Goal: Task Accomplishment & Management: Complete application form

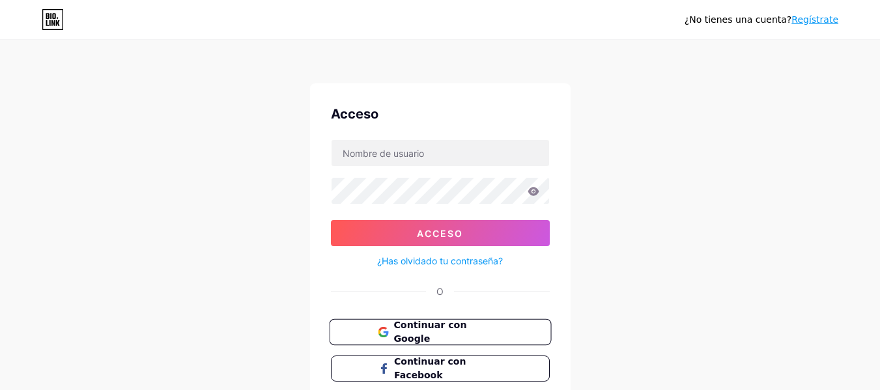
click at [410, 326] on font "Continuar con Google" at bounding box center [429, 332] width 73 height 25
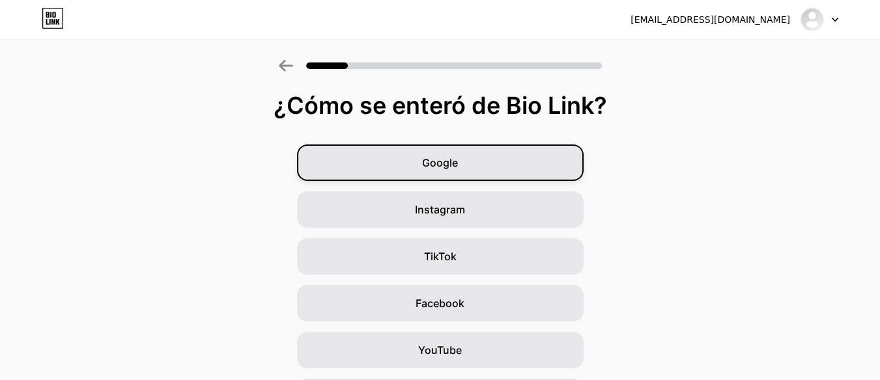
click at [539, 169] on div "Google" at bounding box center [440, 163] width 286 height 36
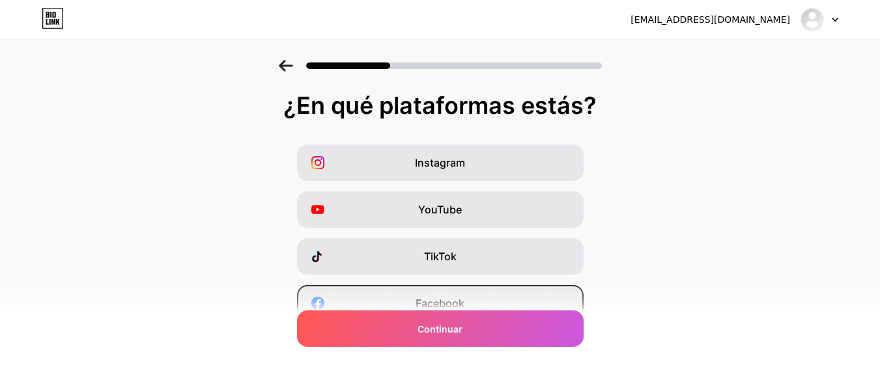
scroll to position [195, 0]
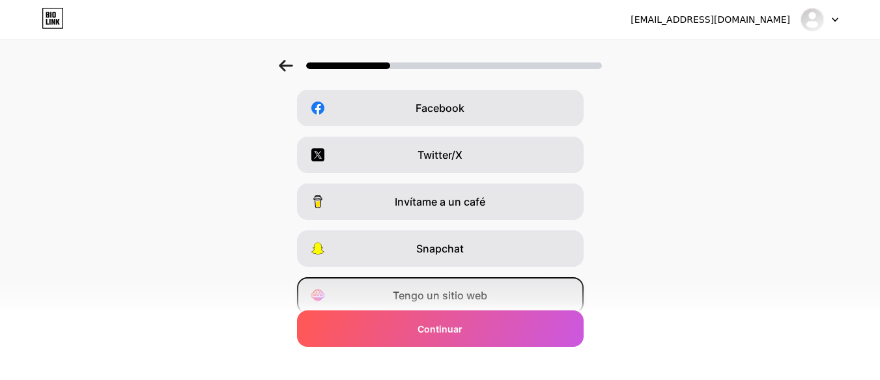
click at [484, 299] on font "Tengo un sitio web" at bounding box center [440, 295] width 94 height 13
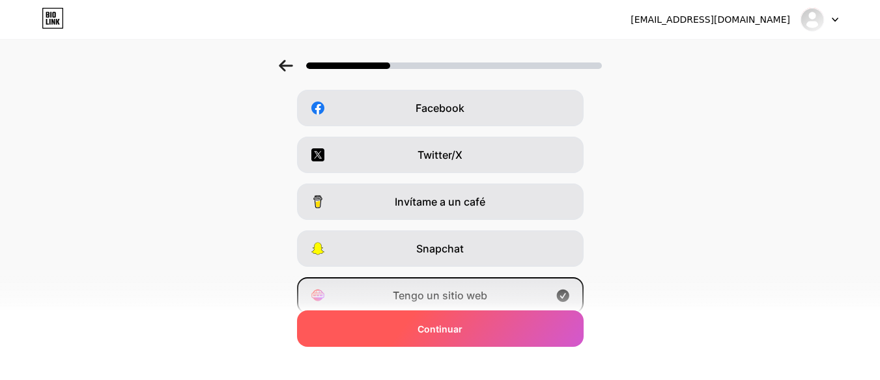
click at [483, 322] on div "Continuar" at bounding box center [440, 329] width 286 height 36
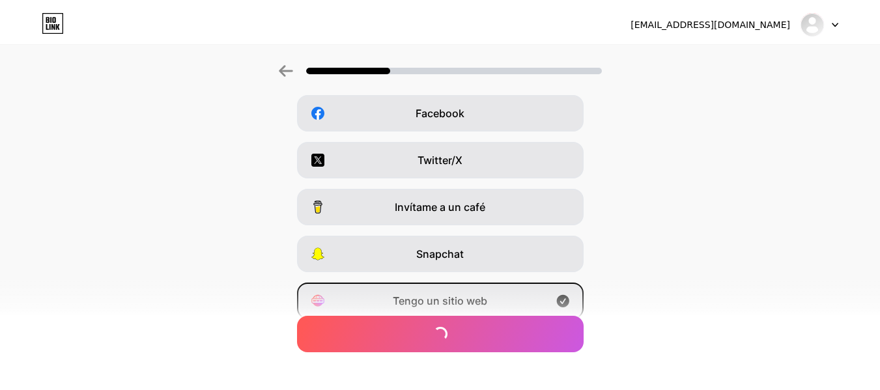
scroll to position [0, 0]
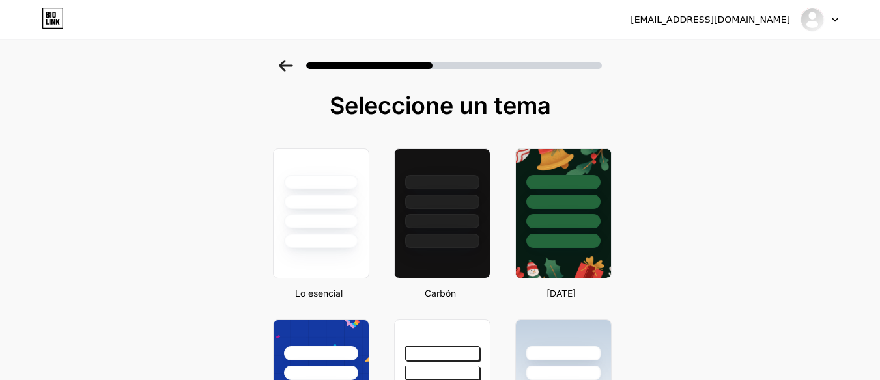
click at [832, 26] on div at bounding box center [819, 19] width 38 height 23
click at [760, 55] on li "Cerrar sesión" at bounding box center [756, 53] width 161 height 35
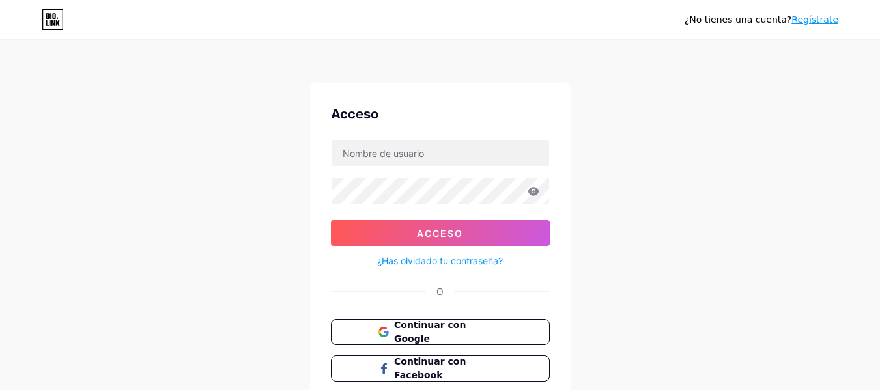
scroll to position [65, 0]
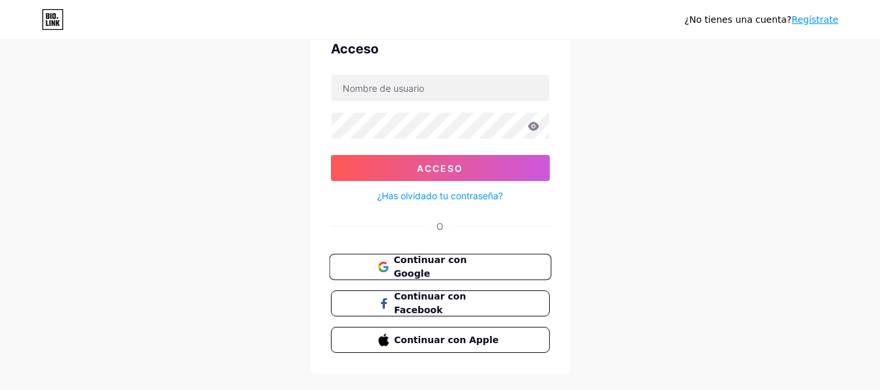
click at [413, 265] on font "Continuar con Google" at bounding box center [429, 267] width 73 height 25
click at [505, 277] on button "Continuar con Google" at bounding box center [440, 267] width 222 height 27
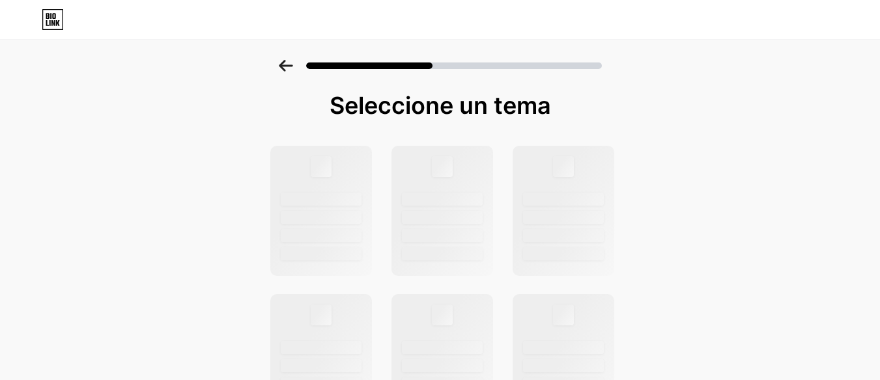
click at [284, 63] on icon at bounding box center [286, 66] width 14 height 12
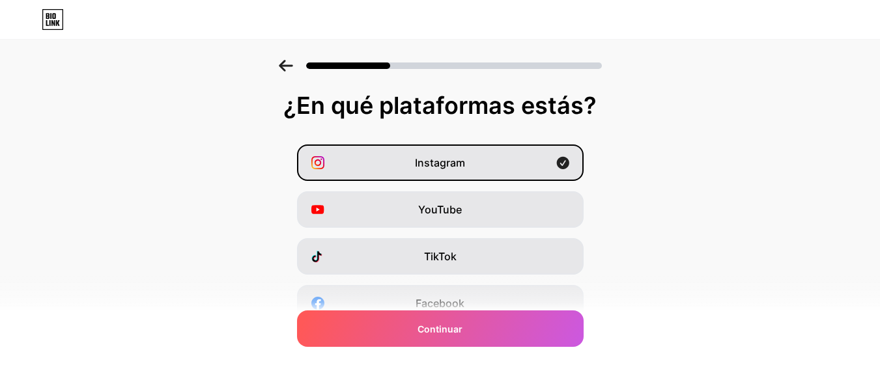
click at [284, 63] on icon at bounding box center [286, 66] width 14 height 12
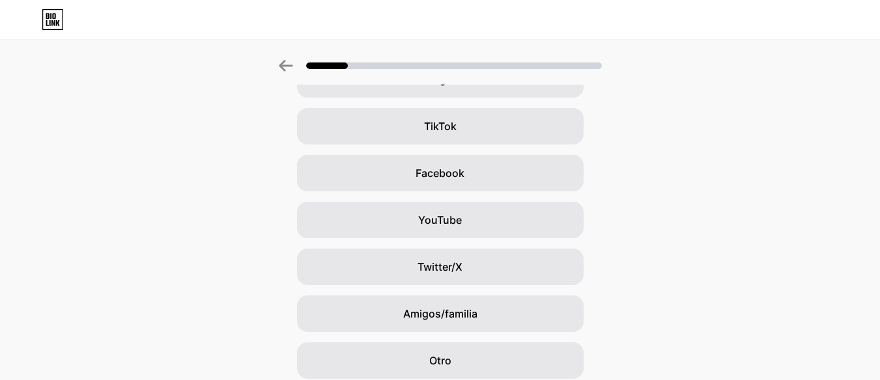
scroll to position [181, 0]
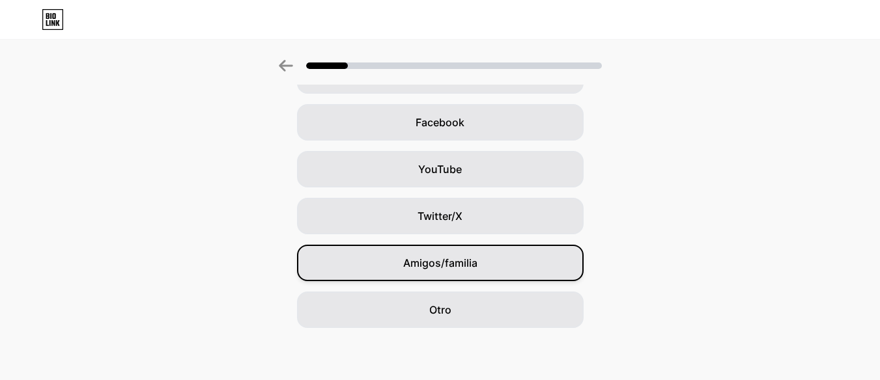
click at [497, 276] on div "Amigos/familia" at bounding box center [440, 263] width 286 height 36
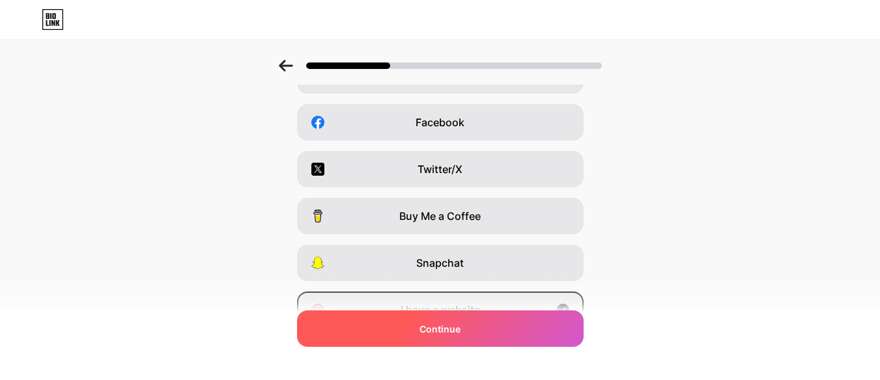
scroll to position [0, 0]
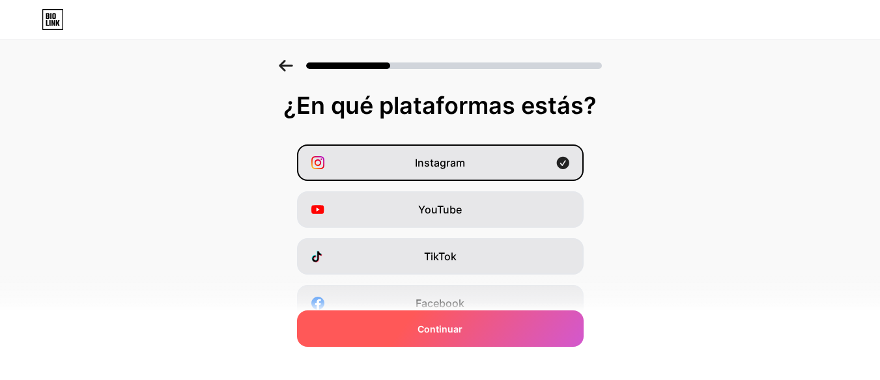
click at [501, 322] on div "Continuar" at bounding box center [440, 329] width 286 height 36
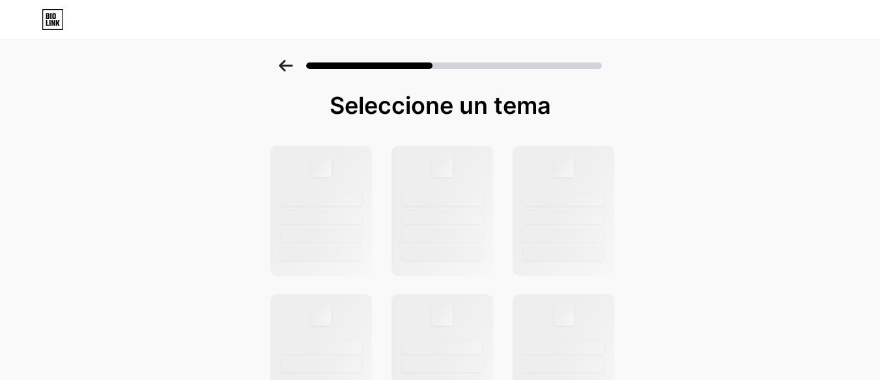
click at [288, 64] on icon at bounding box center [286, 66] width 14 height 12
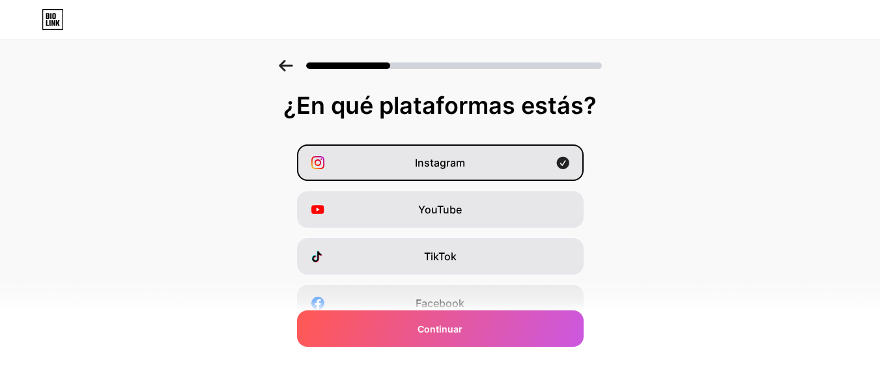
click at [292, 62] on icon at bounding box center [286, 66] width 14 height 12
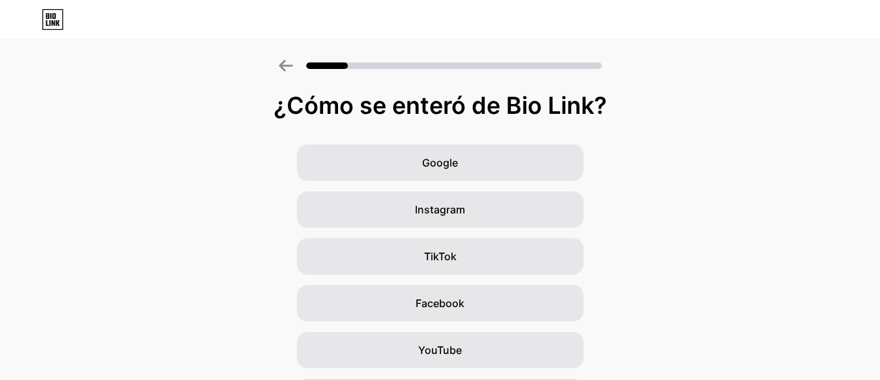
click at [292, 62] on icon at bounding box center [286, 66] width 14 height 12
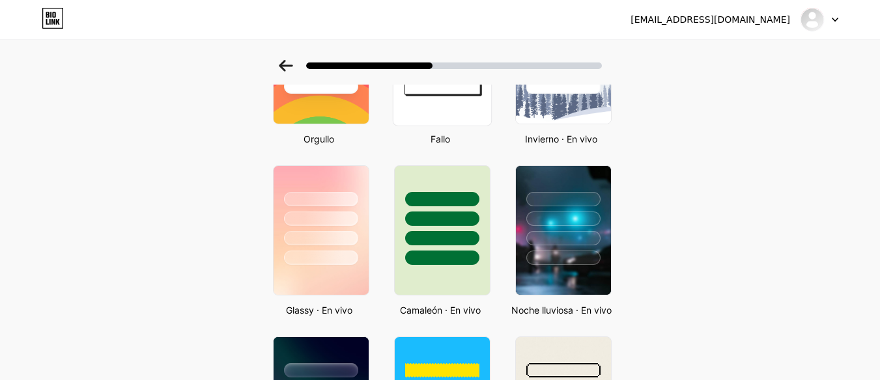
scroll to position [456, 0]
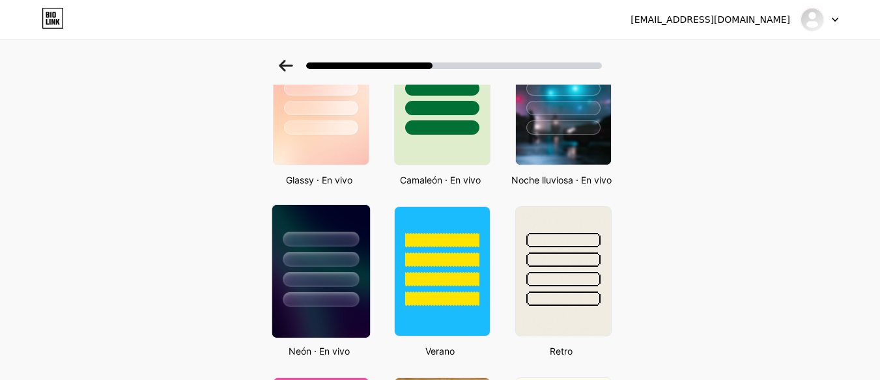
click at [326, 247] on div at bounding box center [321, 239] width 76 height 15
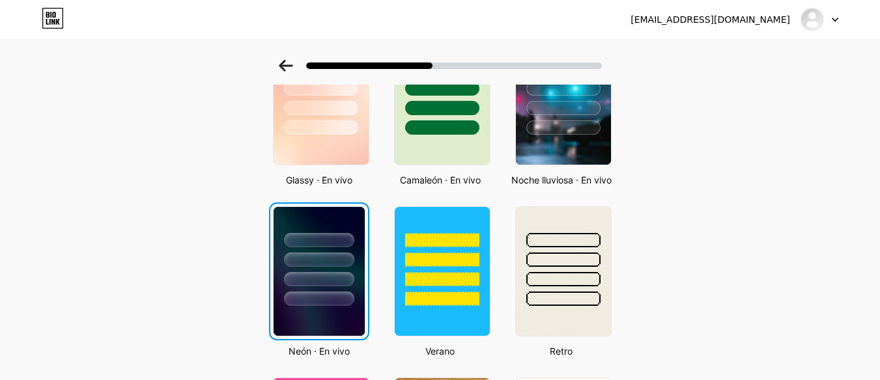
scroll to position [0, 0]
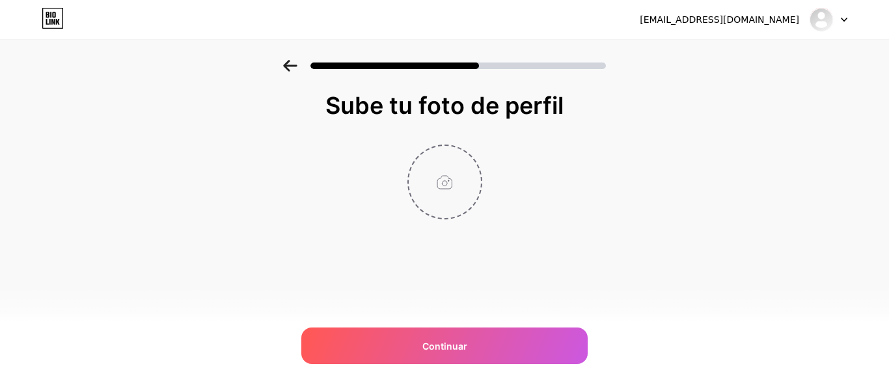
click at [426, 217] on input "file" at bounding box center [445, 182] width 72 height 72
type input "C:\fakepath\ecomlab-blanco-fondo-oscuro.png"
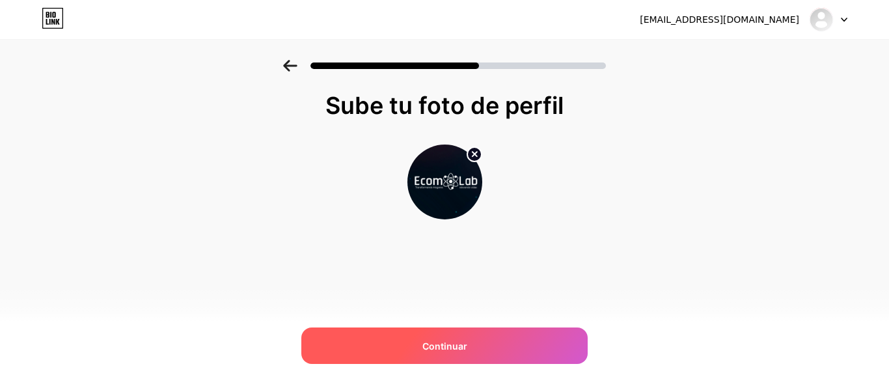
click at [475, 357] on div "Continuar" at bounding box center [444, 345] width 286 height 36
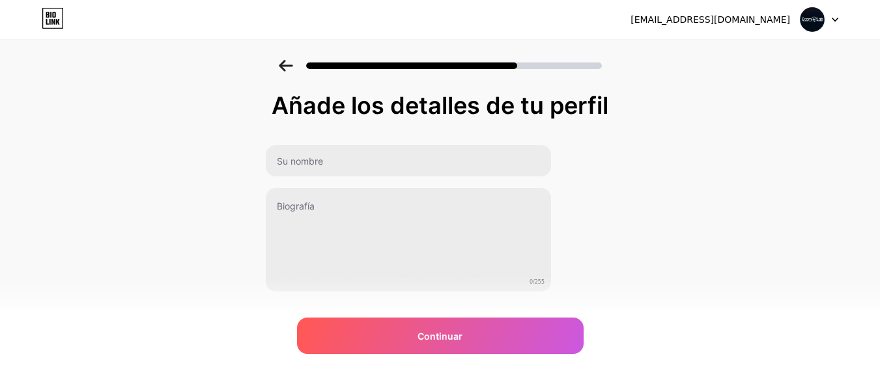
click at [340, 178] on div "0/255" at bounding box center [408, 219] width 286 height 148
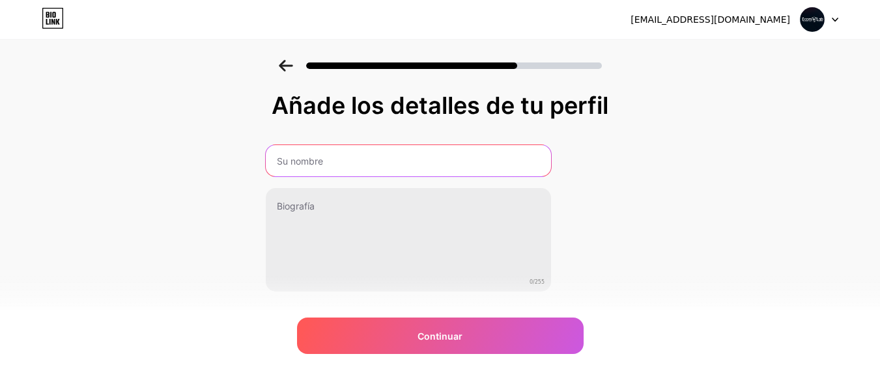
click at [340, 167] on input "text" at bounding box center [408, 160] width 285 height 31
click at [459, 153] on input "text" at bounding box center [408, 160] width 288 height 31
type input "EcomLab Laboratorios"
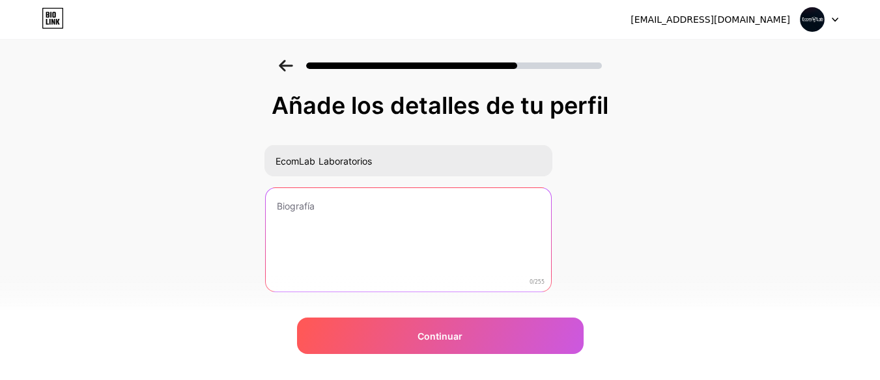
click at [453, 240] on textarea at bounding box center [408, 240] width 285 height 105
paste textarea "Con Ecomlab, tus ideas se convierten en productos que inspiran y generan ventas."
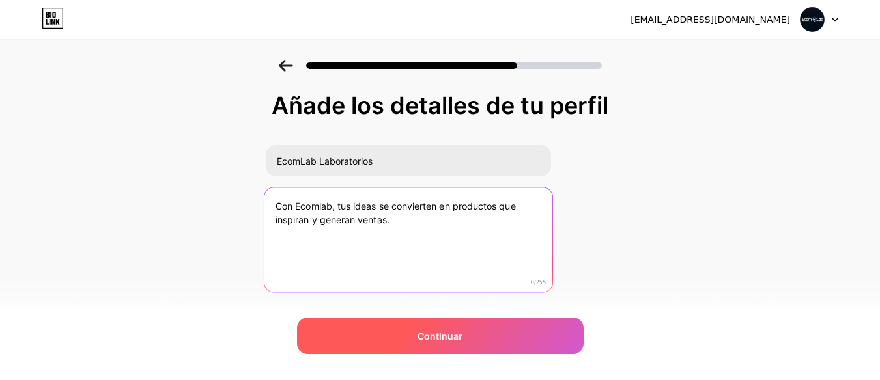
type textarea "Con Ecomlab, tus ideas se convierten en productos que inspiran y generan ventas."
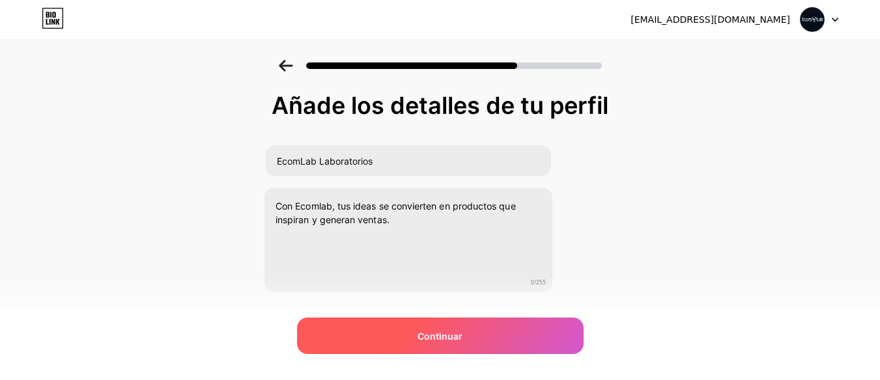
click at [440, 332] on font "Continuar" at bounding box center [439, 336] width 45 height 11
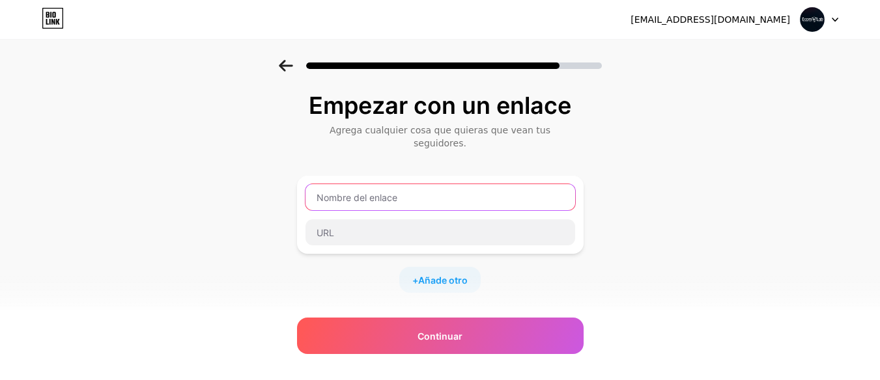
click at [469, 184] on input "text" at bounding box center [440, 197] width 270 height 26
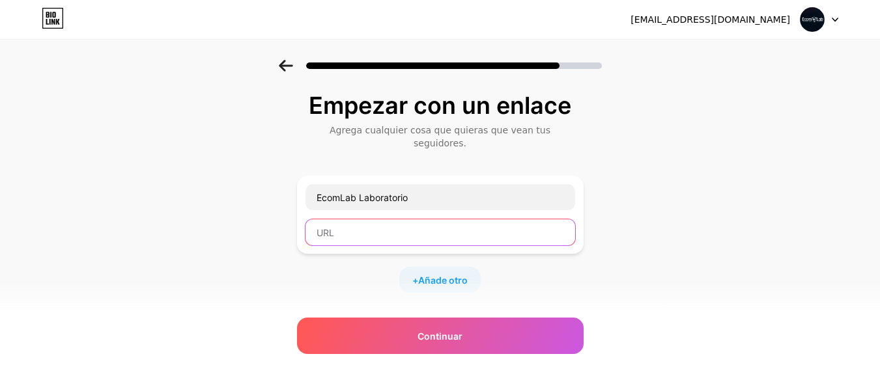
click at [464, 219] on input "text" at bounding box center [440, 232] width 270 height 26
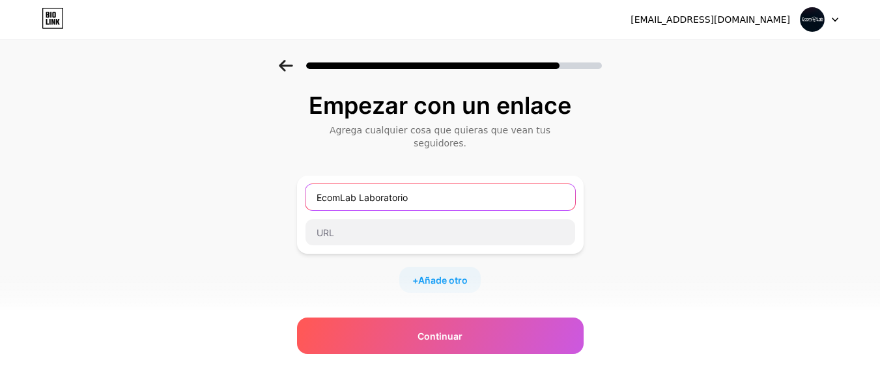
click at [443, 184] on input "EcomLab Laboratorio" at bounding box center [440, 197] width 270 height 26
drag, startPoint x: 446, startPoint y: 180, endPoint x: 271, endPoint y: 177, distance: 175.2
click at [271, 177] on div "Empezar con un enlace Agrega cualquier cosa que quieras que vean tus seguidores…" at bounding box center [440, 295] width 880 height 471
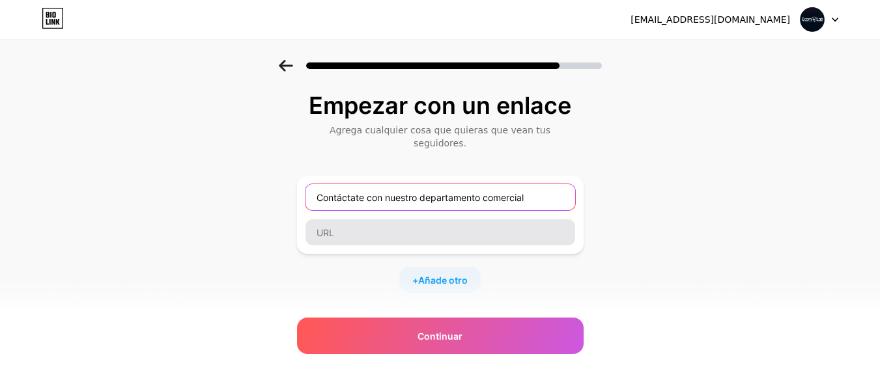
type input "Contáctate con nuestro departamento comercial"
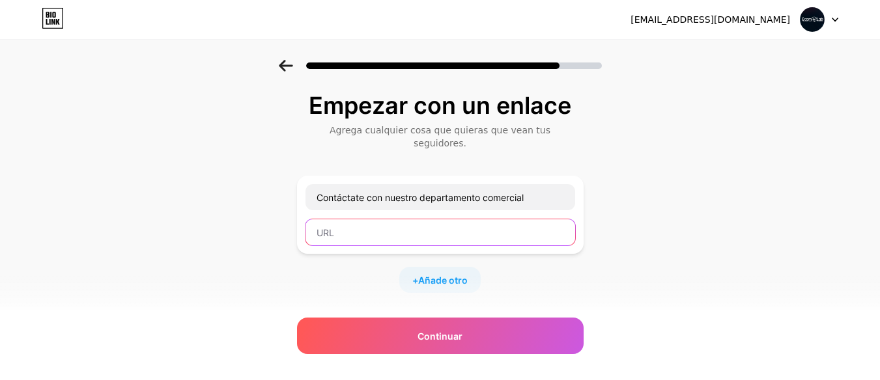
click at [368, 230] on input "text" at bounding box center [440, 232] width 270 height 26
paste input "[URL][DOMAIN_NAME]"
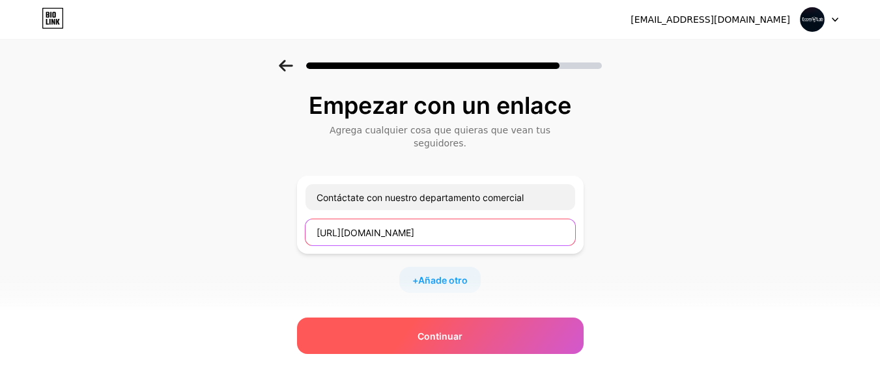
type input "[URL][DOMAIN_NAME]"
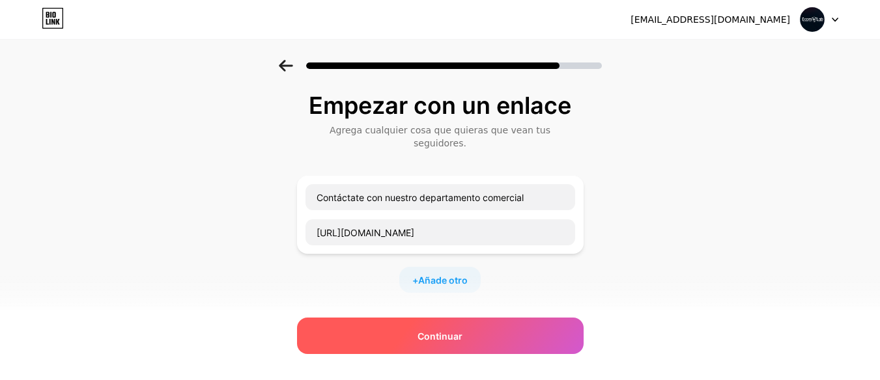
click at [494, 329] on div "Continuar" at bounding box center [440, 336] width 286 height 36
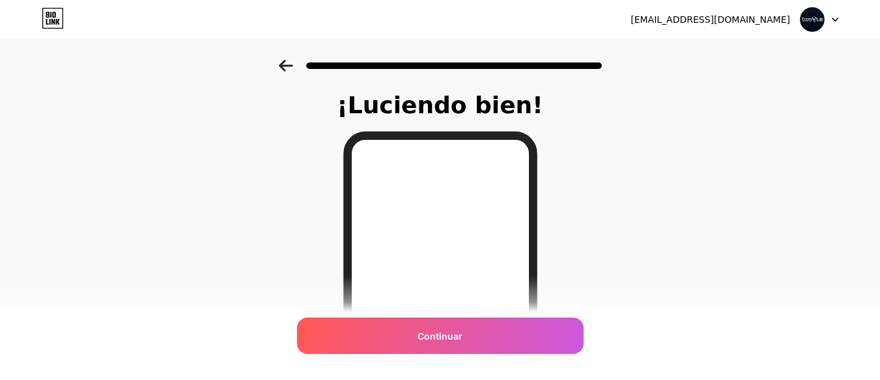
scroll to position [195, 0]
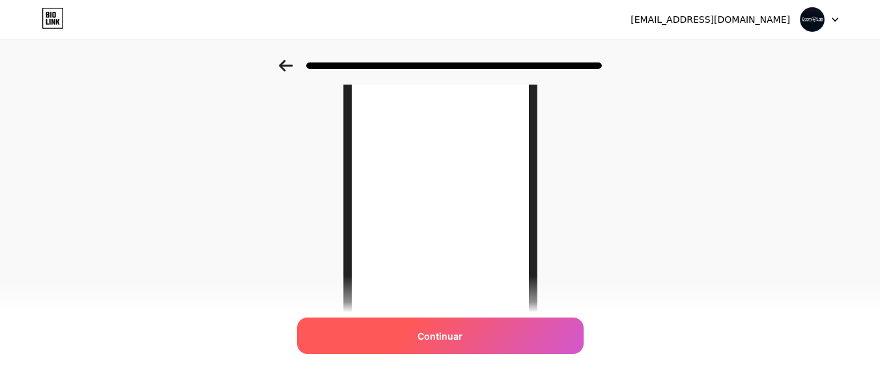
click at [485, 335] on div "Continuar" at bounding box center [440, 336] width 286 height 36
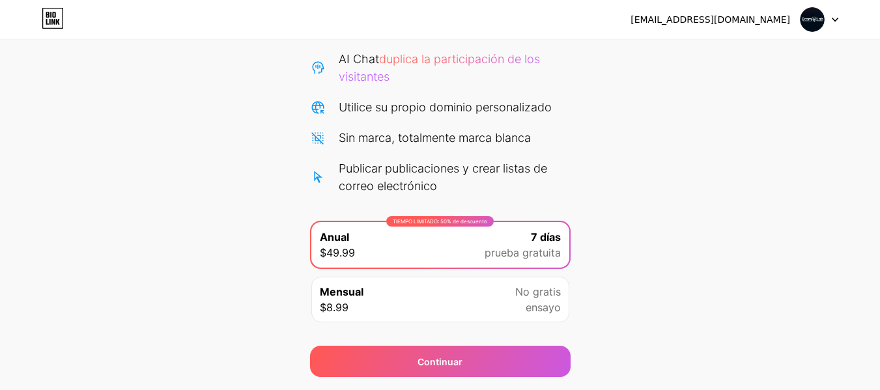
scroll to position [169, 0]
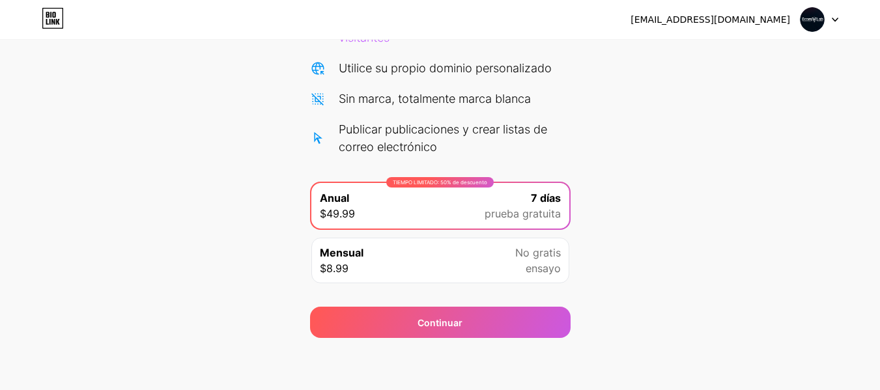
click at [667, 258] on div "Comience su prueba gratuita de 7 días Puedes cancelar en cualquier momento. Te …" at bounding box center [440, 114] width 880 height 447
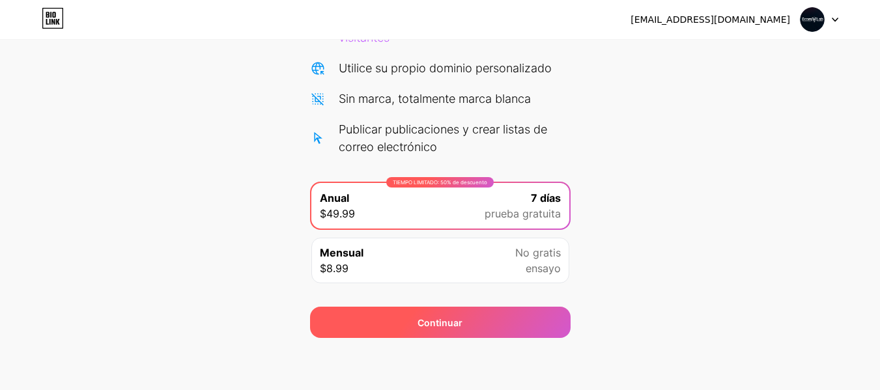
click at [505, 319] on div "Continuar" at bounding box center [440, 322] width 260 height 31
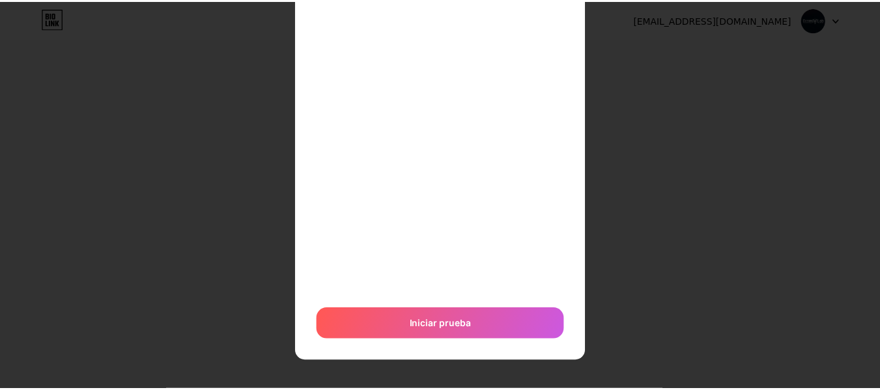
scroll to position [0, 0]
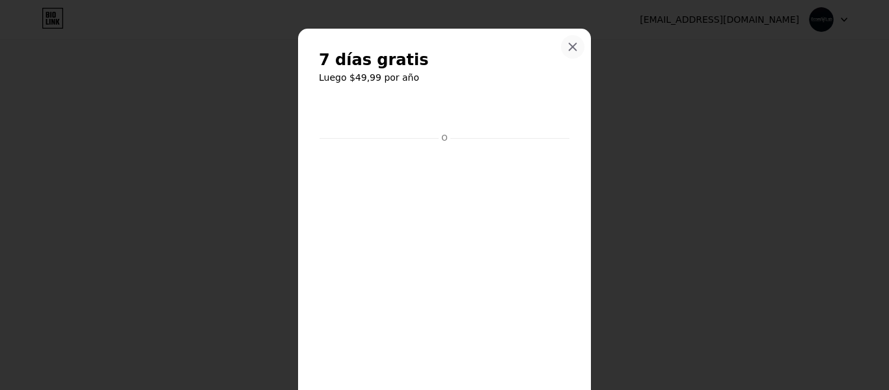
click at [575, 44] on div at bounding box center [572, 46] width 23 height 23
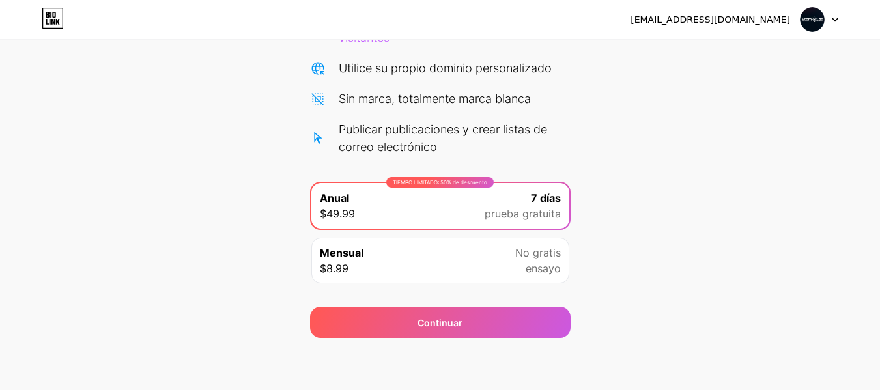
click at [672, 139] on div "Comience su prueba gratuita de 7 días Puedes cancelar en cualquier momento. Te …" at bounding box center [440, 114] width 880 height 447
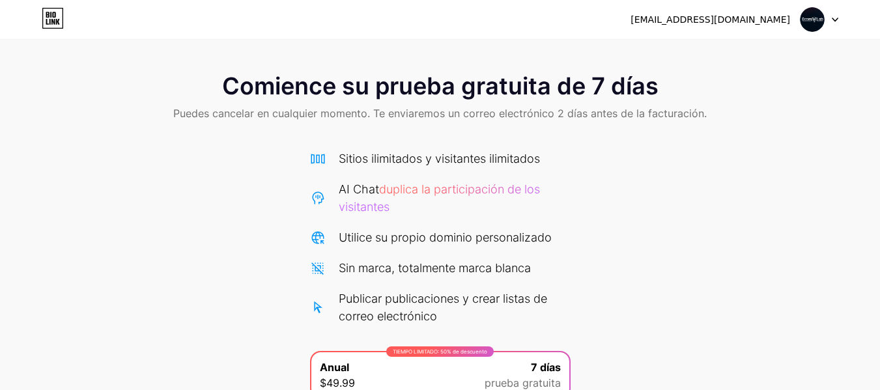
click at [55, 20] on icon at bounding box center [53, 18] width 22 height 21
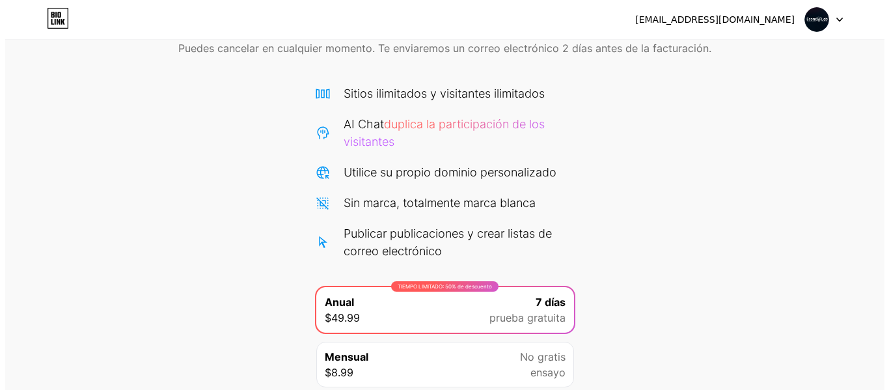
scroll to position [169, 0]
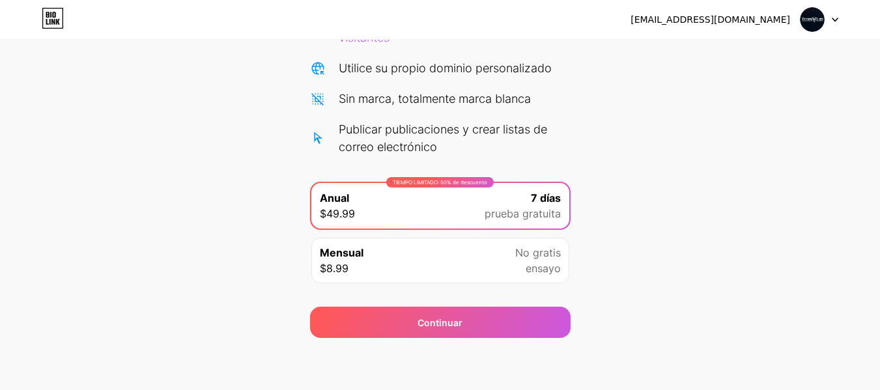
click at [550, 268] on font "ensayo" at bounding box center [542, 268] width 35 height 13
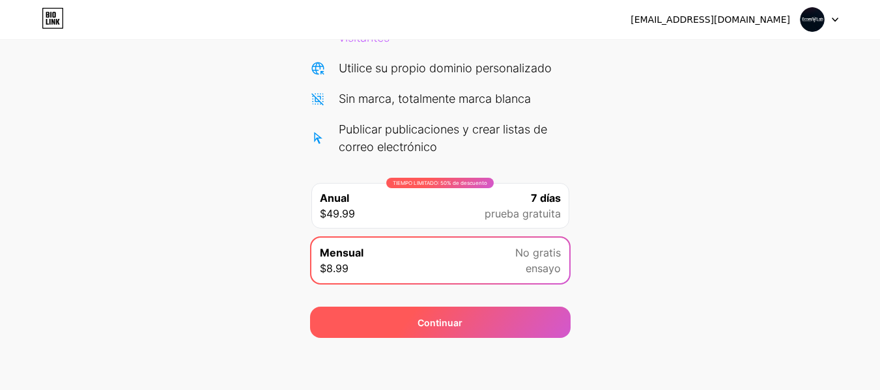
click at [544, 318] on div "Continuar" at bounding box center [440, 322] width 260 height 31
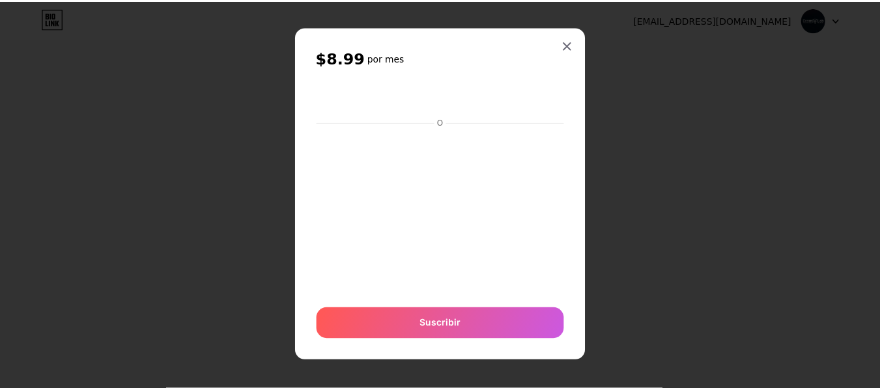
scroll to position [0, 0]
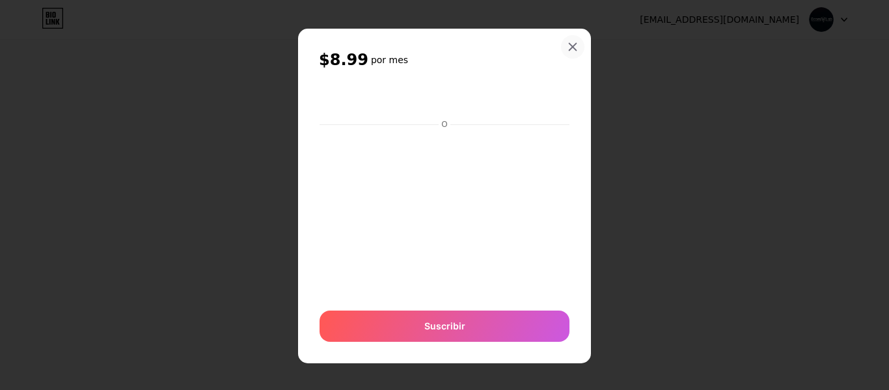
click at [568, 46] on icon at bounding box center [573, 47] width 10 height 10
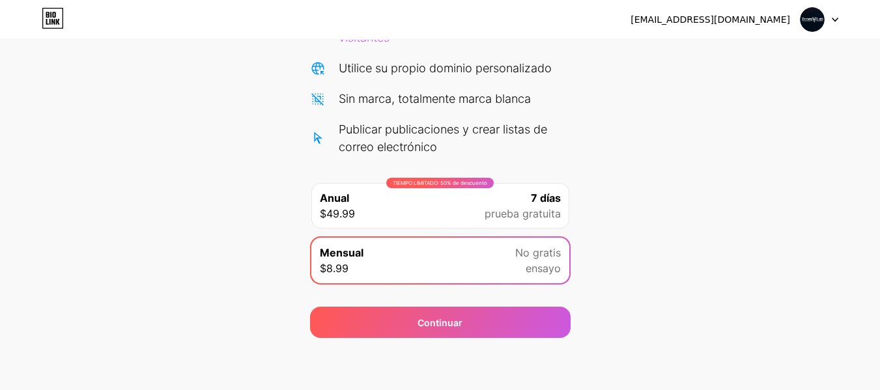
click at [831, 16] on div at bounding box center [819, 19] width 38 height 23
click at [751, 57] on li "Cerrar sesión" at bounding box center [756, 53] width 161 height 35
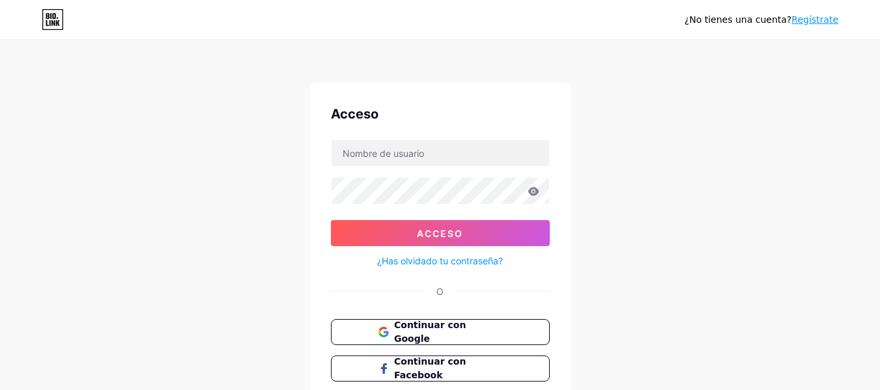
click at [257, 146] on div "¿No tienes una cuenta? Regístrate Acceso Acceso ¿Has olvidado tu contraseña? O …" at bounding box center [440, 240] width 880 height 481
